Goal: Task Accomplishment & Management: Complete application form

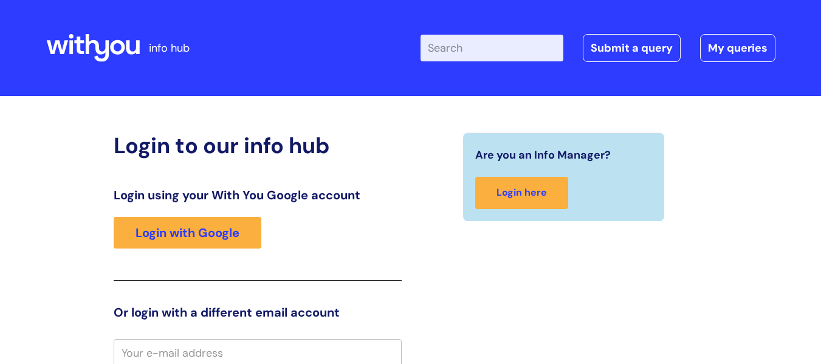
scroll to position [4, 0]
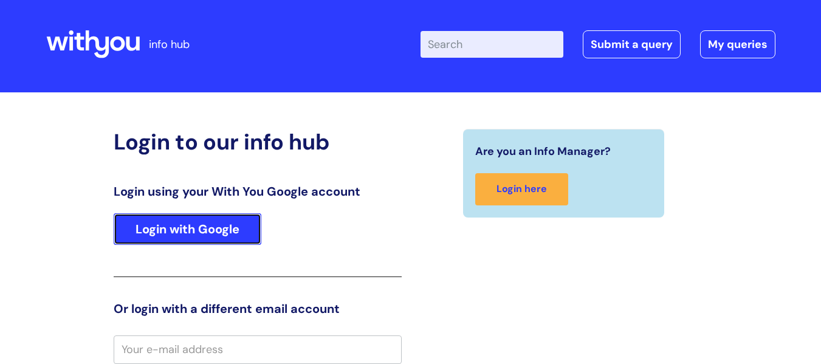
click at [226, 222] on link "Login with Google" at bounding box center [188, 229] width 148 height 32
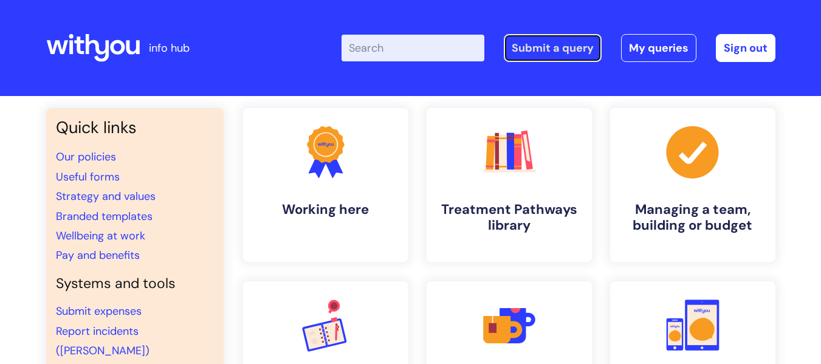
click at [563, 57] on link "Submit a query" at bounding box center [553, 48] width 98 height 28
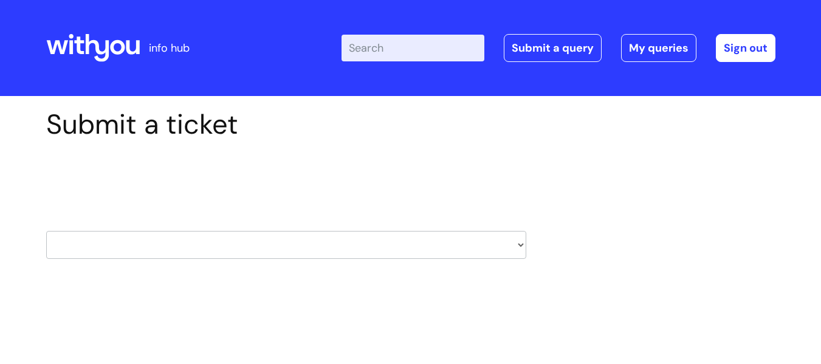
click at [370, 251] on select "HR / People IT and Support Clinical Drug Alerts Finance Accounts Data Support T…" at bounding box center [286, 245] width 480 height 28
select select "hr_/_people"
click at [46, 231] on select "HR / People IT and Support Clinical Drug Alerts Finance Accounts Data Support T…" at bounding box center [286, 245] width 480 height 28
select select "80004286533"
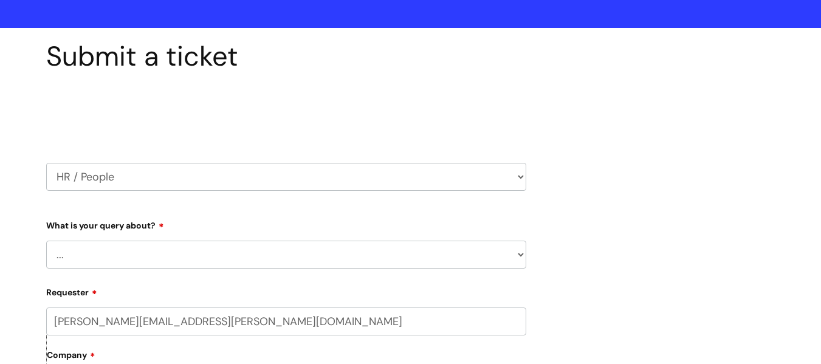
scroll to position [122, 0]
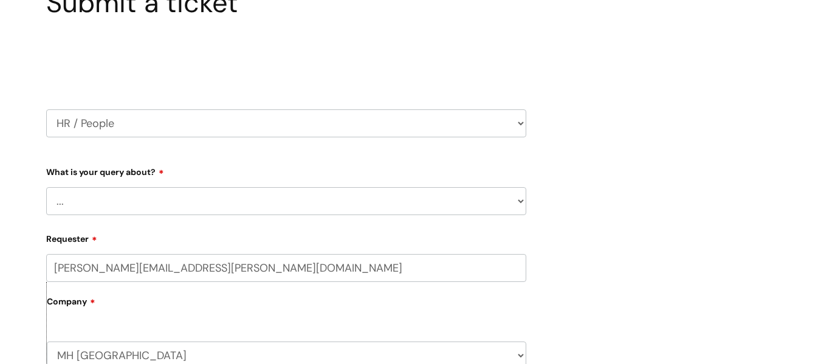
click at [153, 198] on select "... Absence Query Holiday Query Employee change request General HR Query iTrent…" at bounding box center [286, 201] width 480 height 28
select select "iTrent"
click at [46, 187] on select "... Absence Query Holiday Query Employee change request General HR Query iTrent…" at bounding box center [286, 201] width 480 height 28
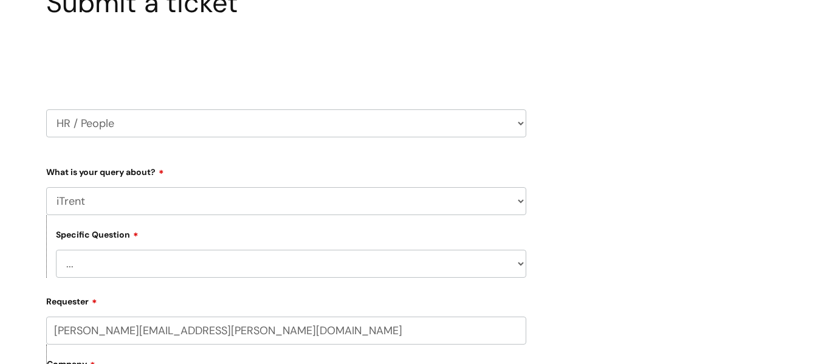
click at [188, 251] on select "... I can’t log in to iTrent I need to change someone’s line manager Issue with…" at bounding box center [291, 264] width 470 height 28
select select "Other iTrent query"
click at [56, 250] on select "... I can’t log in to iTrent I need to change someone’s line manager Issue with…" at bounding box center [291, 264] width 470 height 28
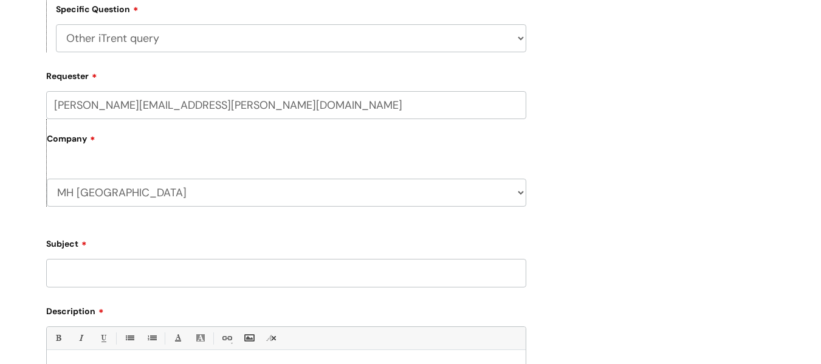
scroll to position [365, 0]
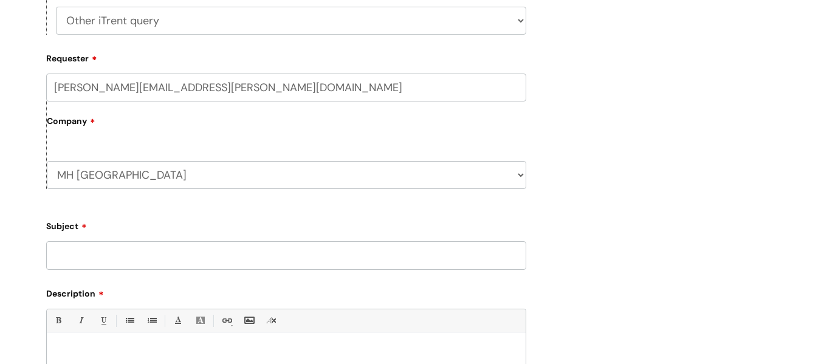
click at [147, 258] on input "Subject" at bounding box center [286, 255] width 480 height 28
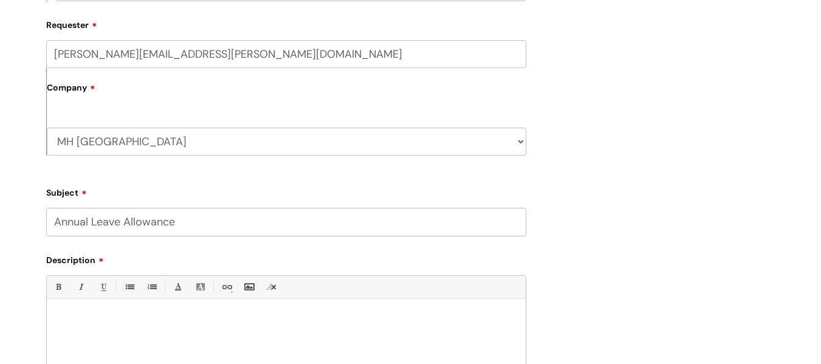
scroll to position [426, 0]
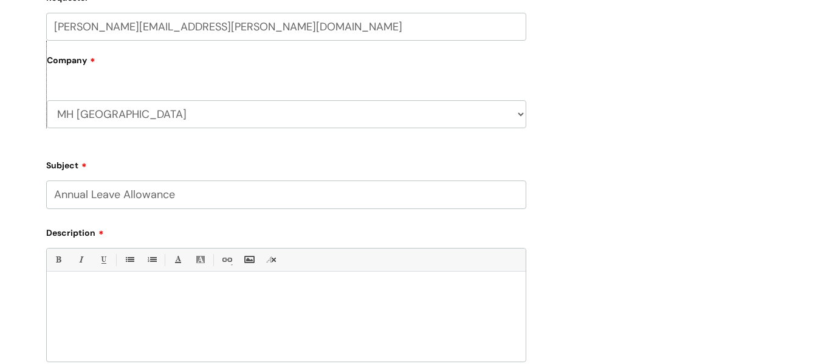
type input "Annual Leave Allowance"
click at [125, 294] on p at bounding box center [286, 292] width 461 height 11
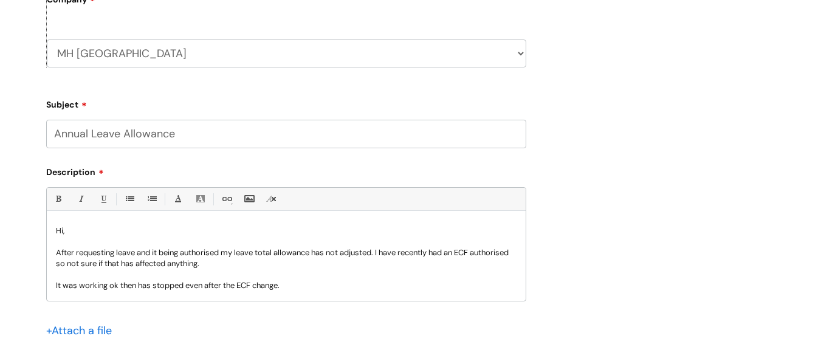
scroll to position [0, 0]
click at [223, 259] on p "After requesting leave and it being authorised my leave total allowance has not…" at bounding box center [286, 270] width 461 height 44
drag, startPoint x: 406, startPoint y: 252, endPoint x: 384, endPoint y: 253, distance: 22.5
click at [384, 253] on p "After requesting leave and it being authorised, my leave total allowance has no…" at bounding box center [286, 270] width 461 height 44
click at [140, 269] on p "After requesting leave and it being authorised, my leave total allowance has no…" at bounding box center [286, 270] width 461 height 44
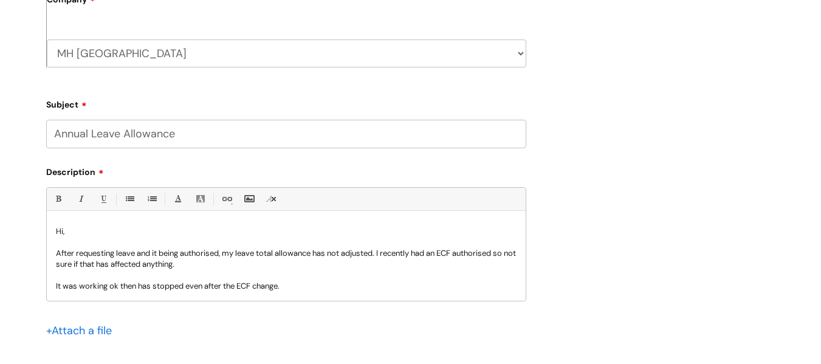
click at [115, 285] on p "After requesting leave and it being authorised, my leave total allowance has no…" at bounding box center [286, 270] width 461 height 44
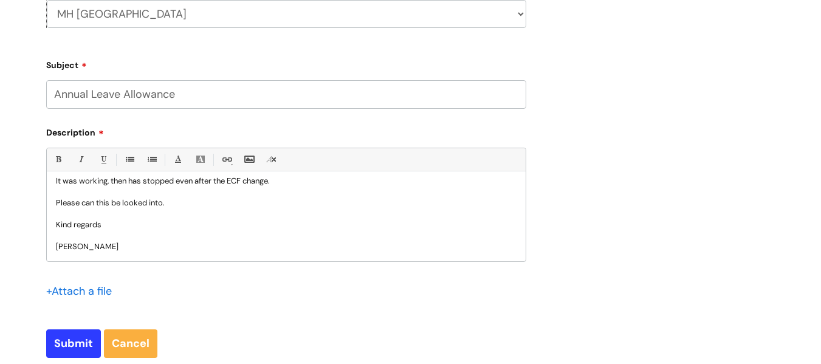
scroll to position [547, 0]
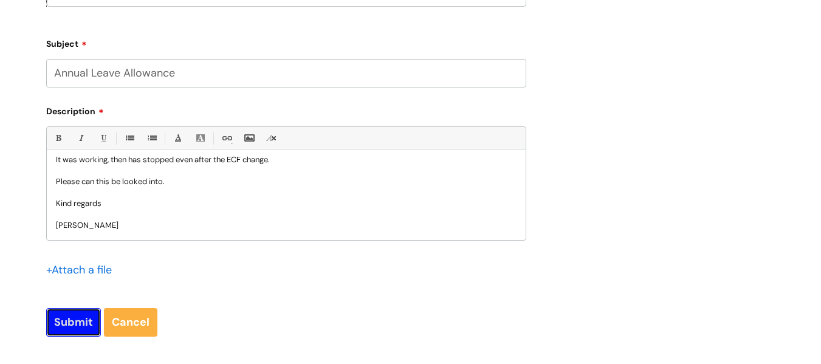
click at [83, 321] on input "Submit" at bounding box center [73, 322] width 55 height 28
type input "Please Wait..."
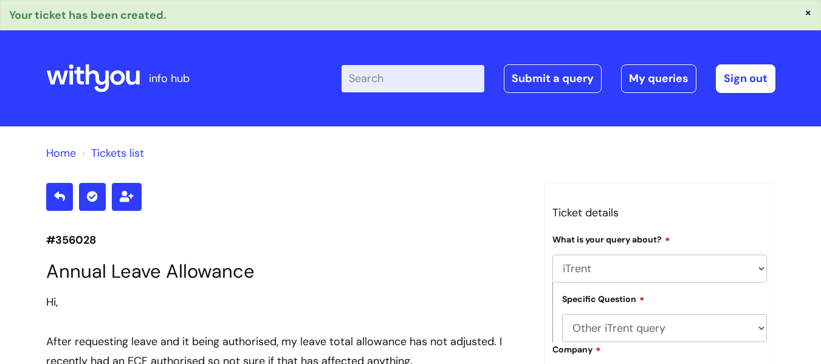
select select "iTrent"
select select "Other iTrent query"
click at [122, 77] on icon at bounding box center [117, 78] width 15 height 15
